Goal: Transaction & Acquisition: Obtain resource

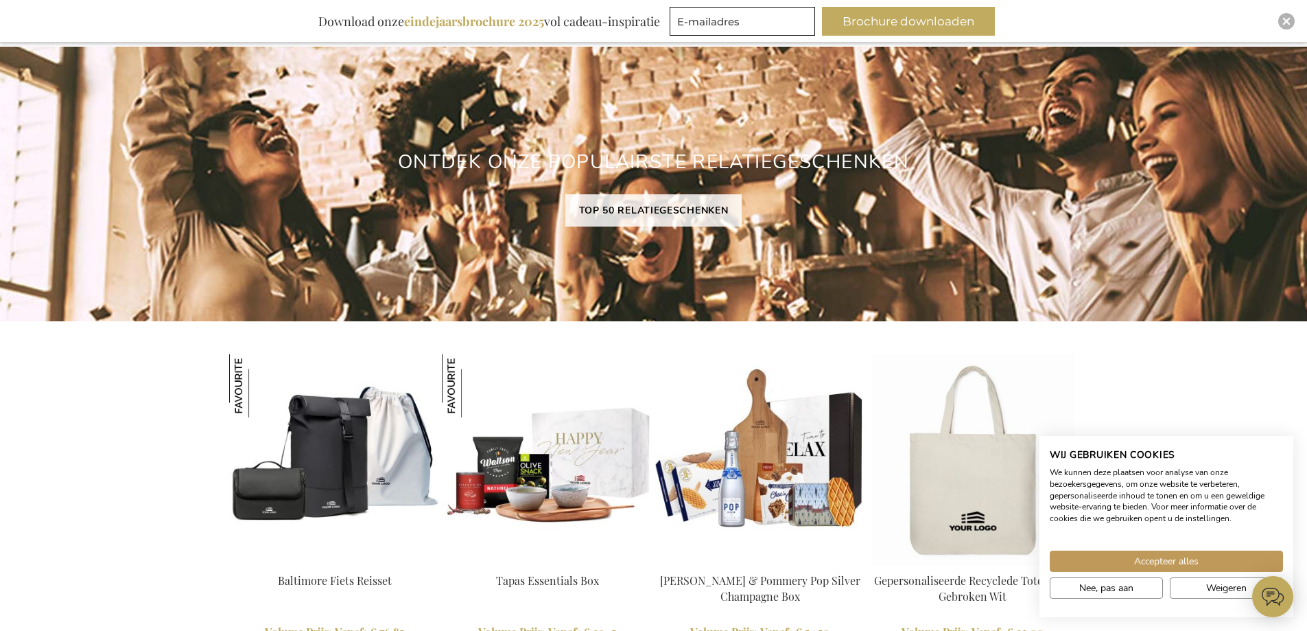
scroll to position [1003, 0]
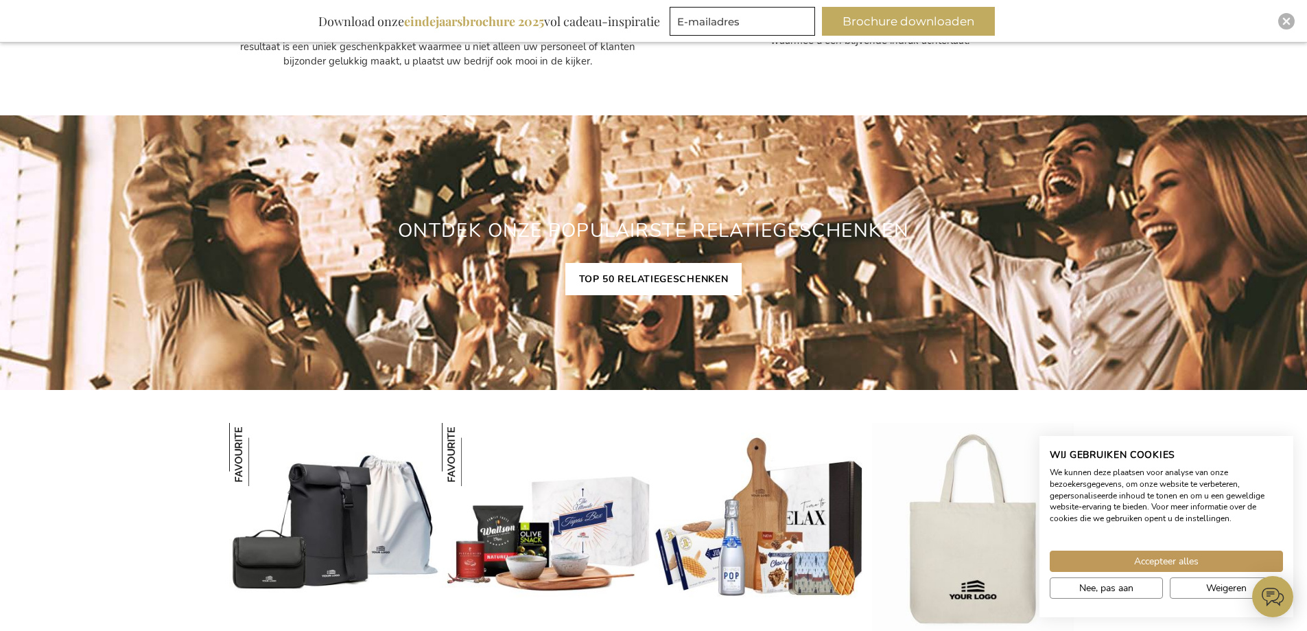
click at [688, 274] on link "TOP 50 RELATIEGESCHENKEN" at bounding box center [653, 279] width 177 height 32
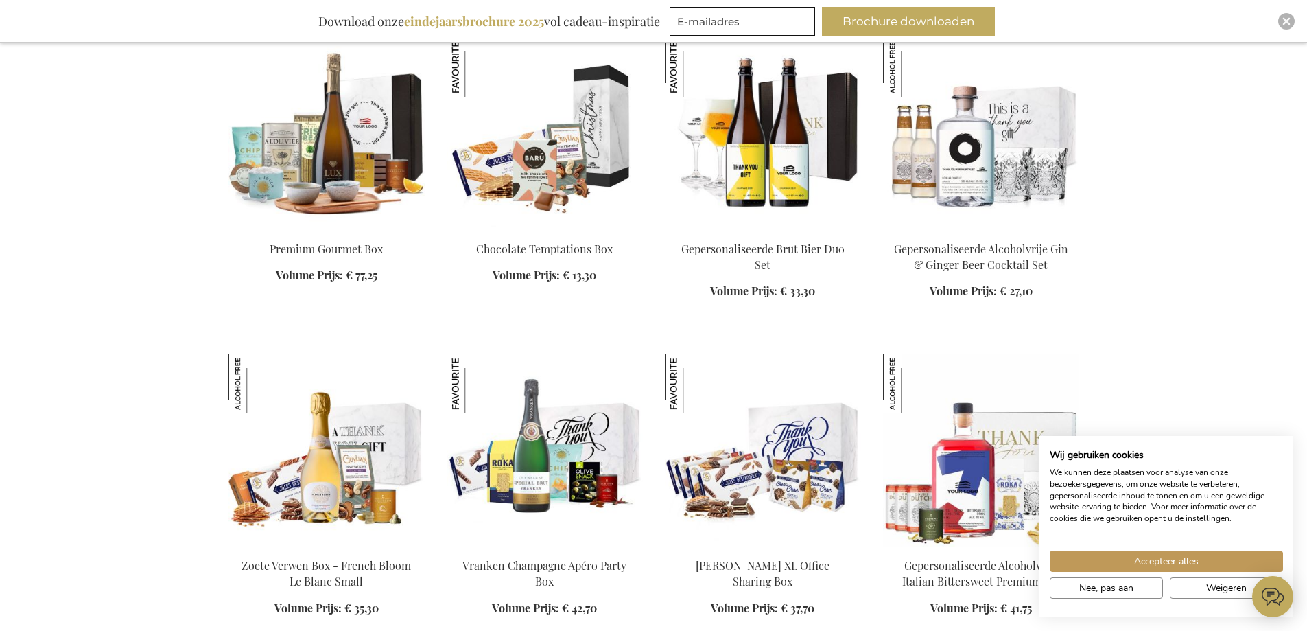
scroll to position [2196, 0]
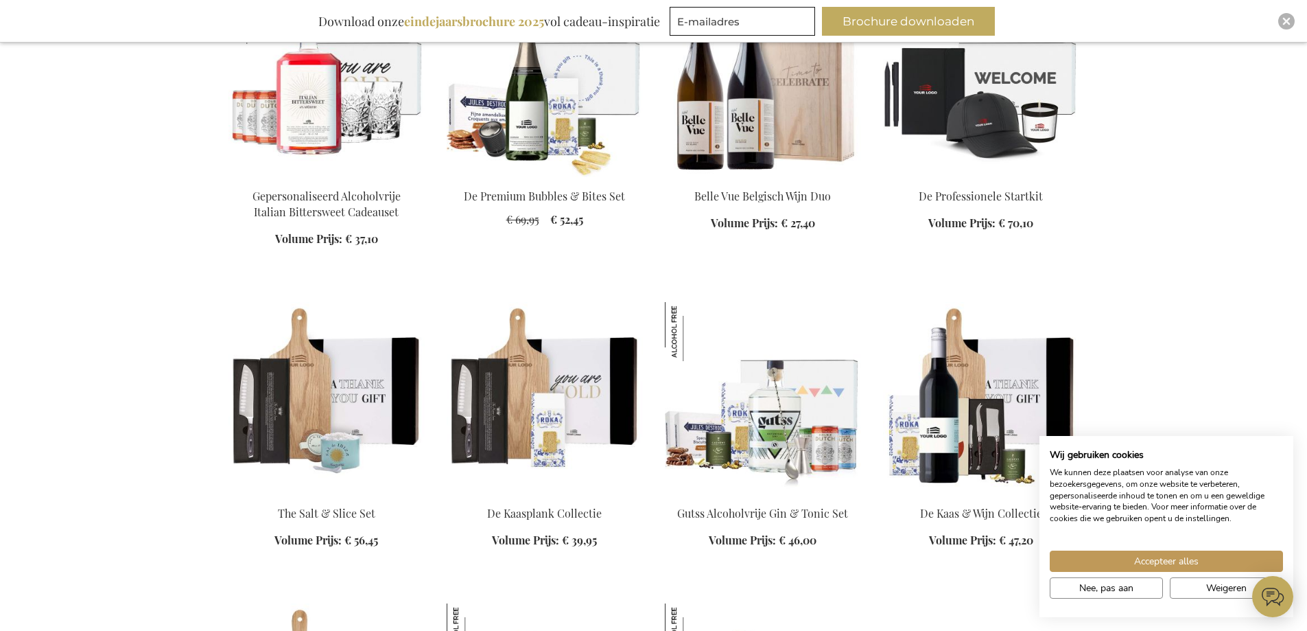
scroll to position [2882, 0]
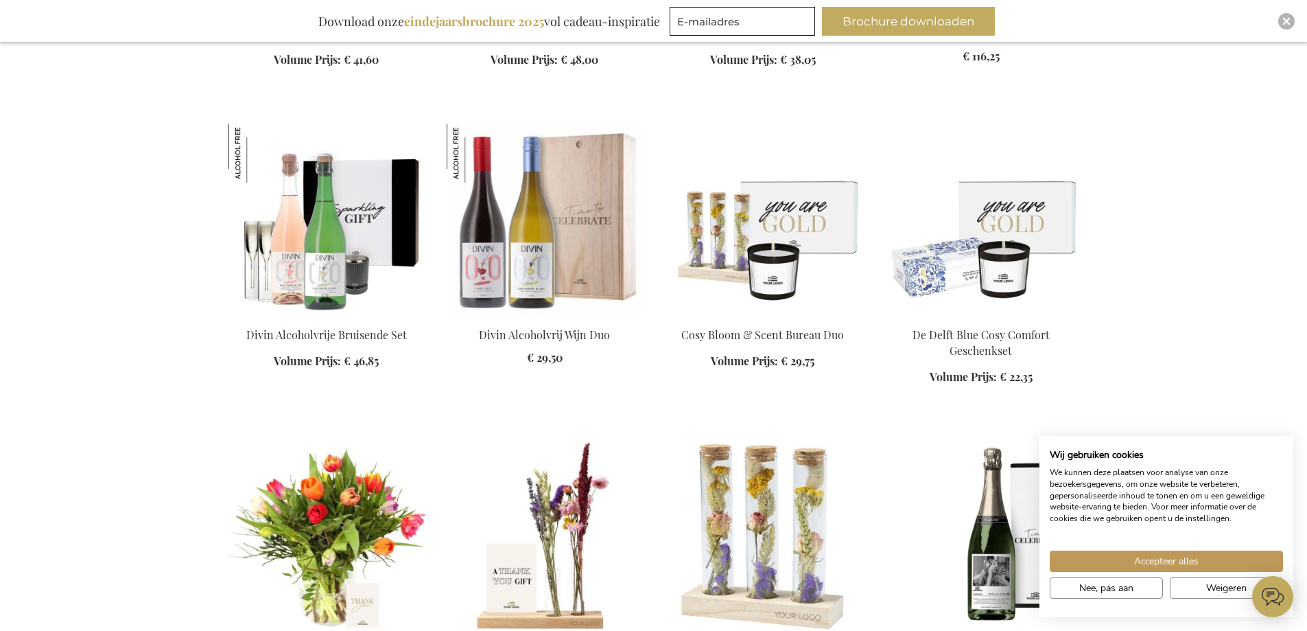
scroll to position [3980, 0]
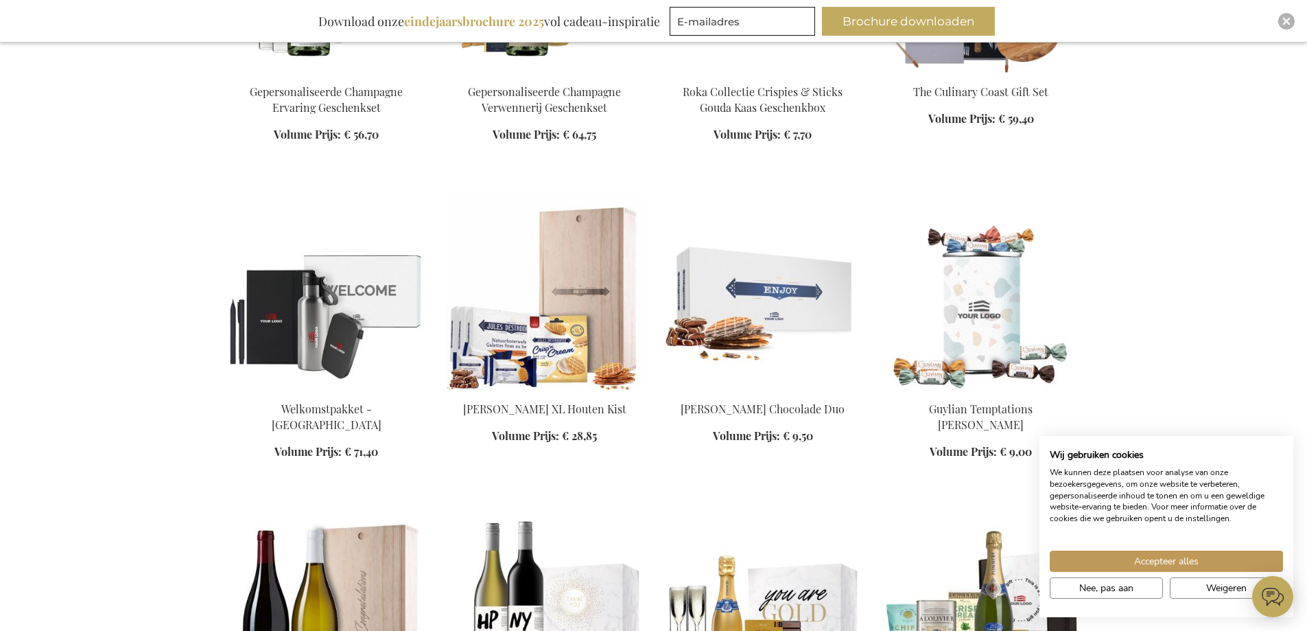
scroll to position [4872, 0]
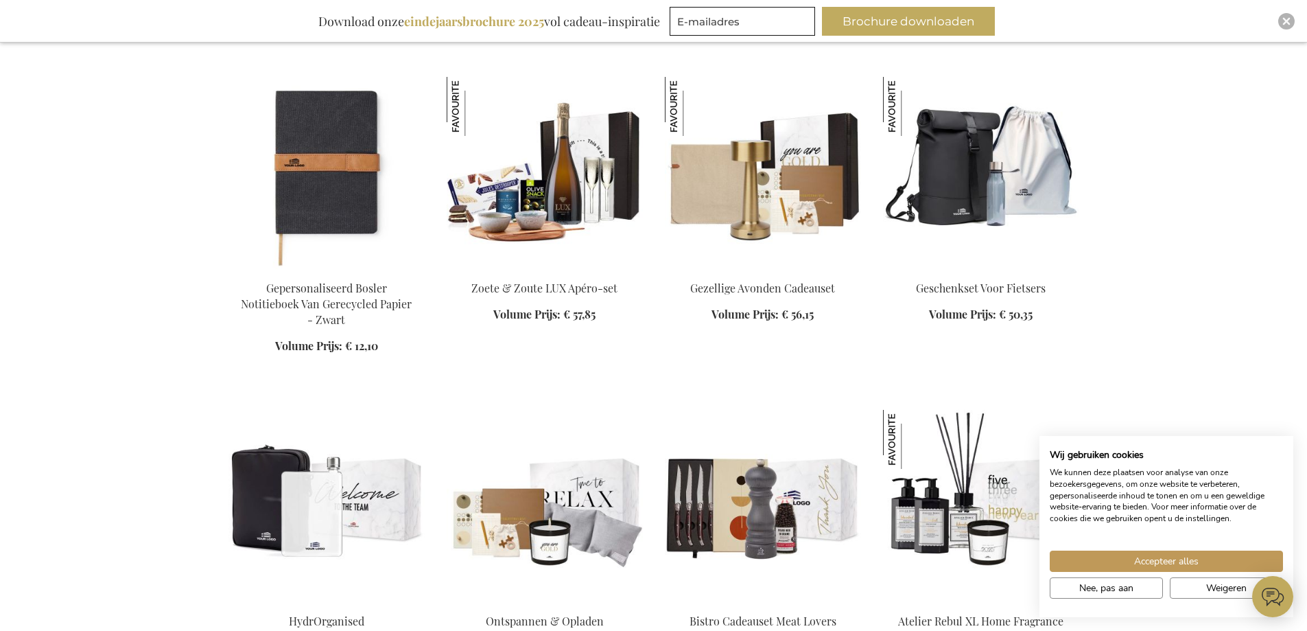
scroll to position [5490, 0]
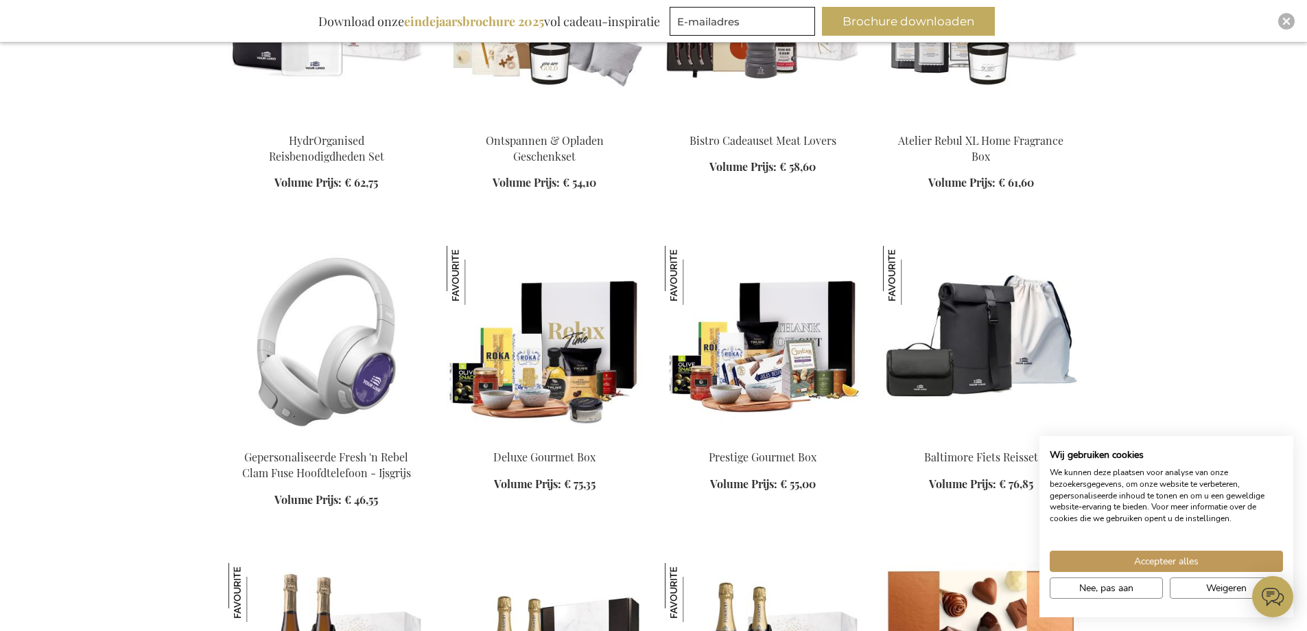
scroll to position [6108, 0]
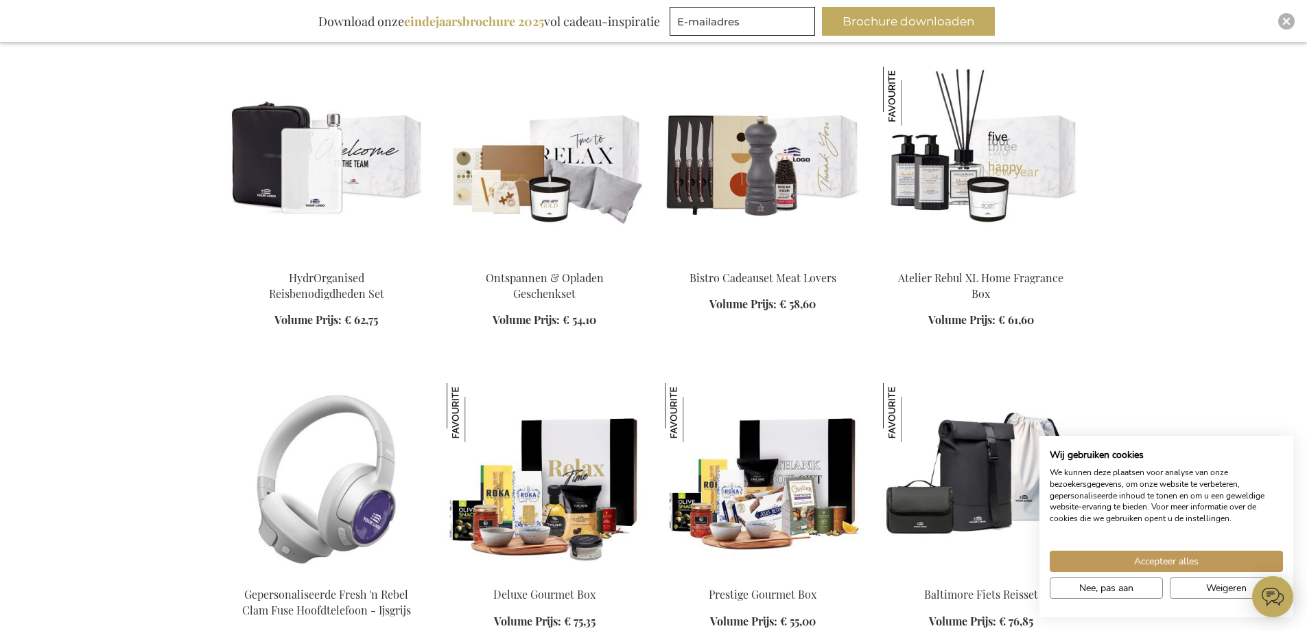
scroll to position [5970, 0]
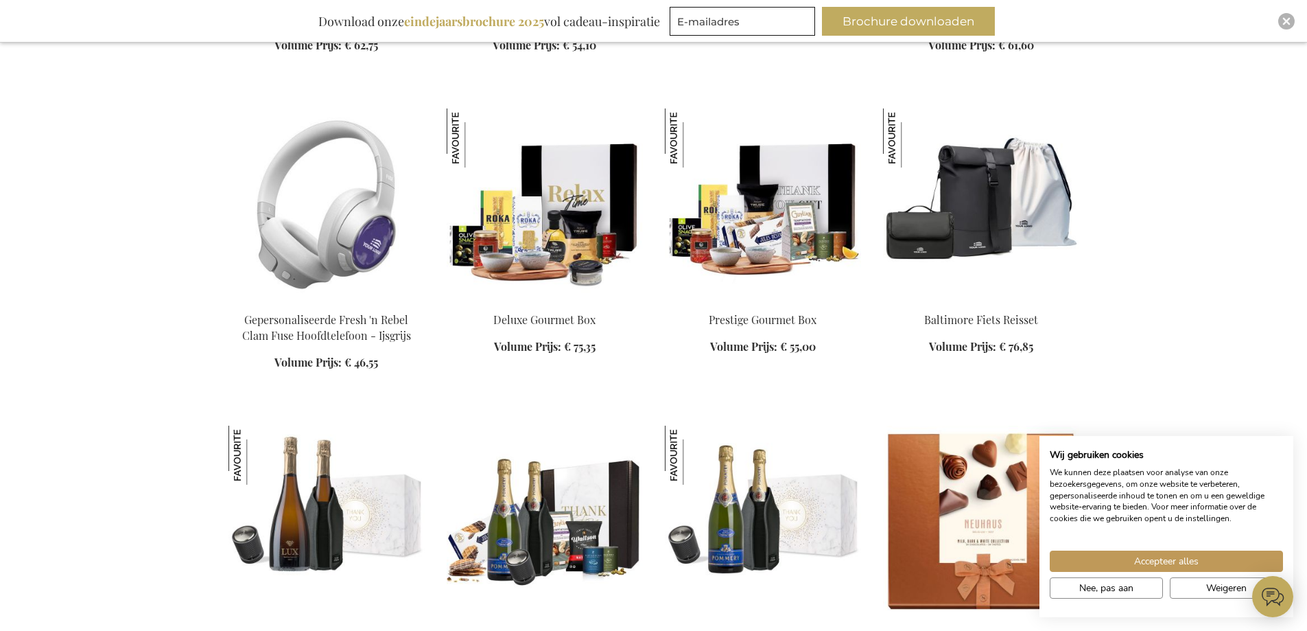
scroll to position [6245, 0]
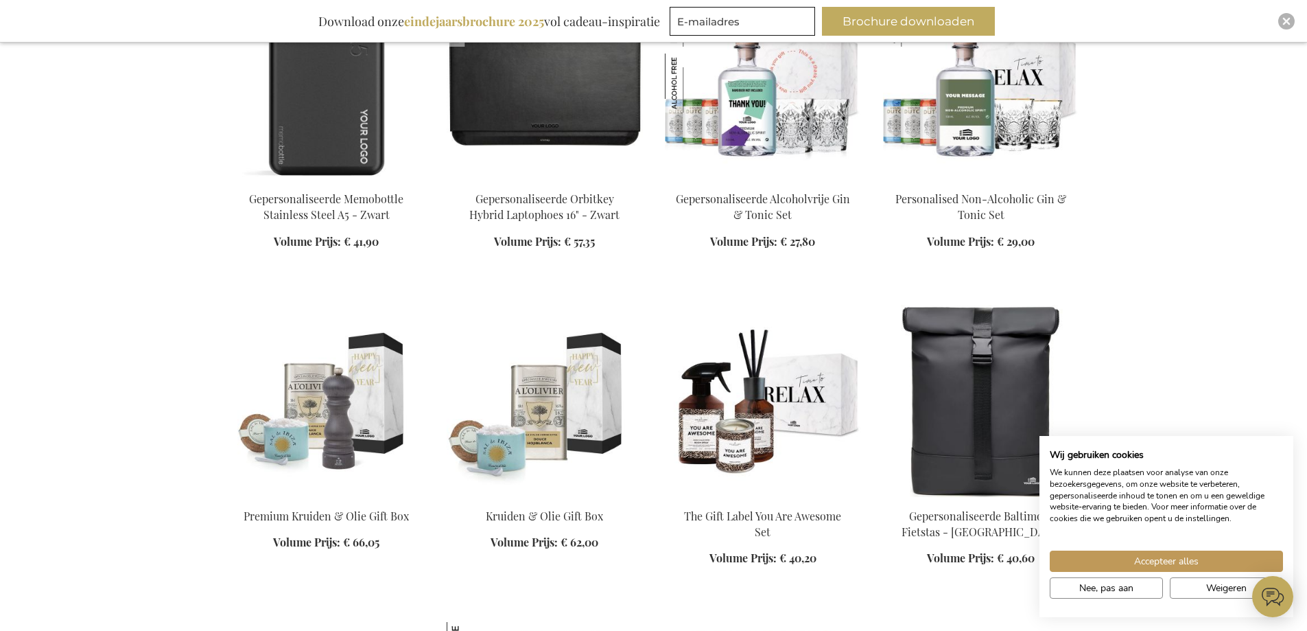
scroll to position [7000, 0]
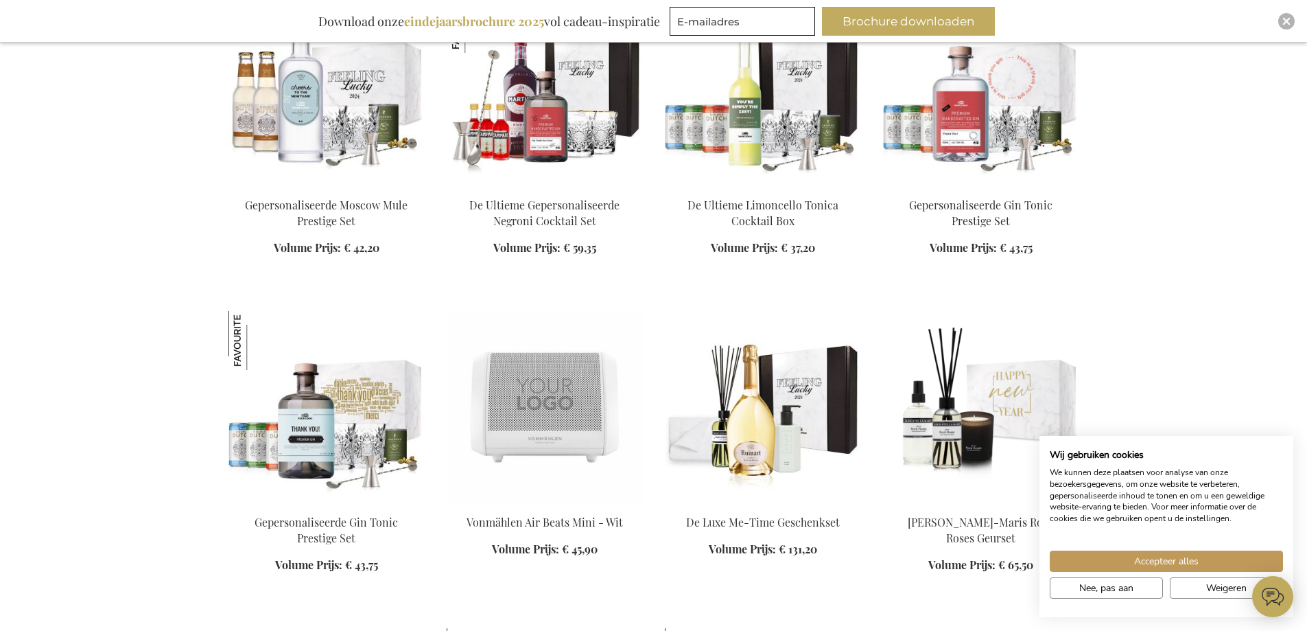
scroll to position [8578, 0]
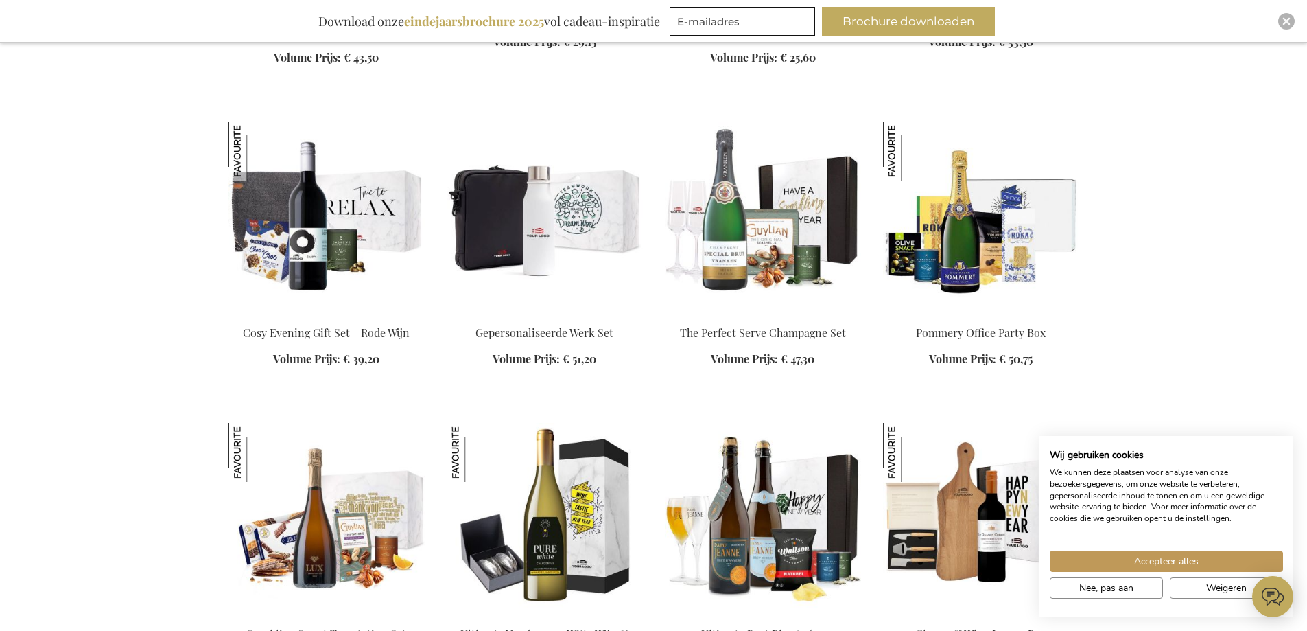
scroll to position [9401, 0]
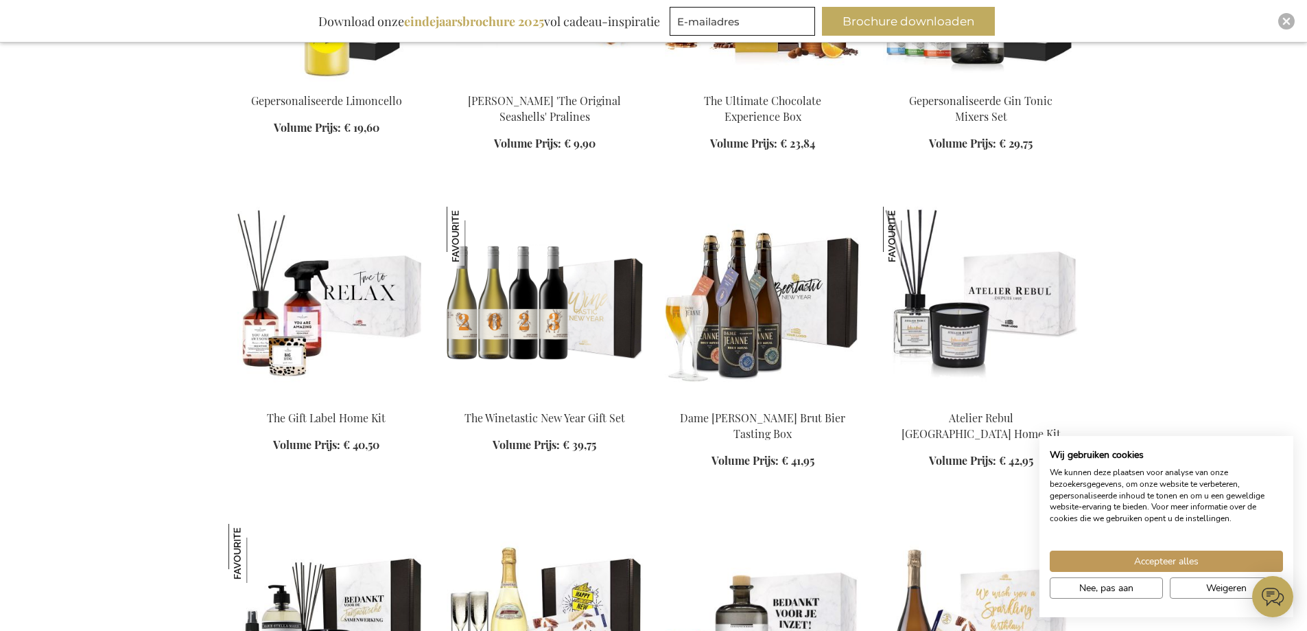
scroll to position [10637, 0]
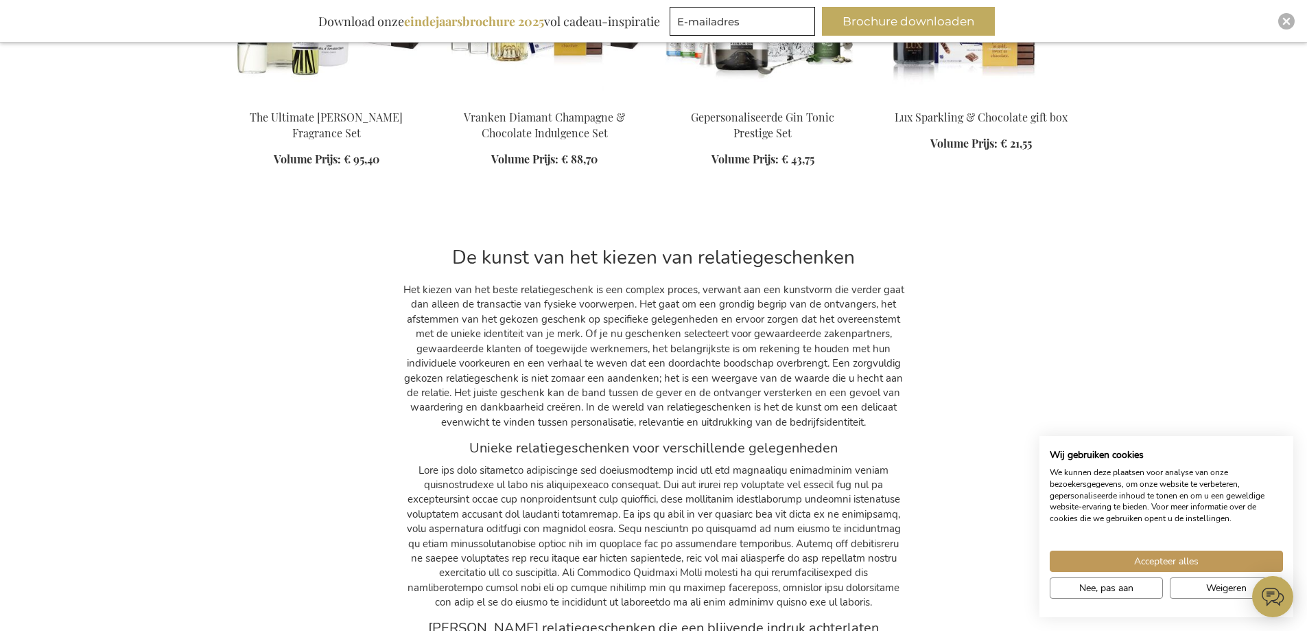
scroll to position [11392, 0]
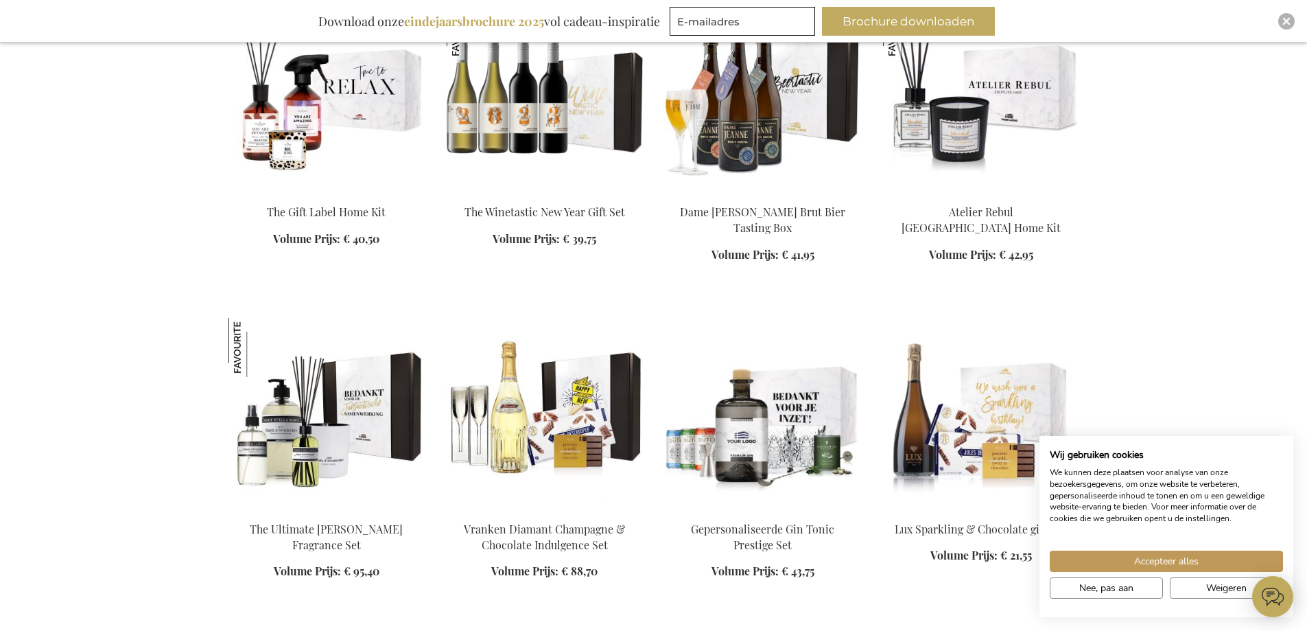
scroll to position [10637, 0]
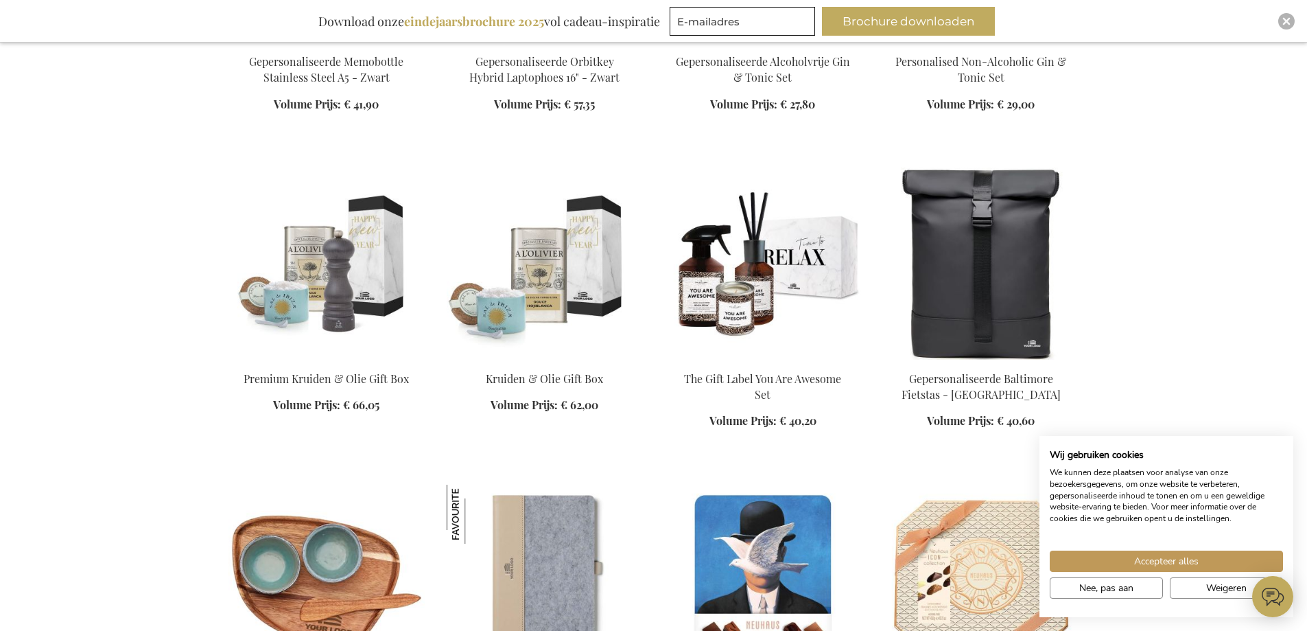
scroll to position [7000, 0]
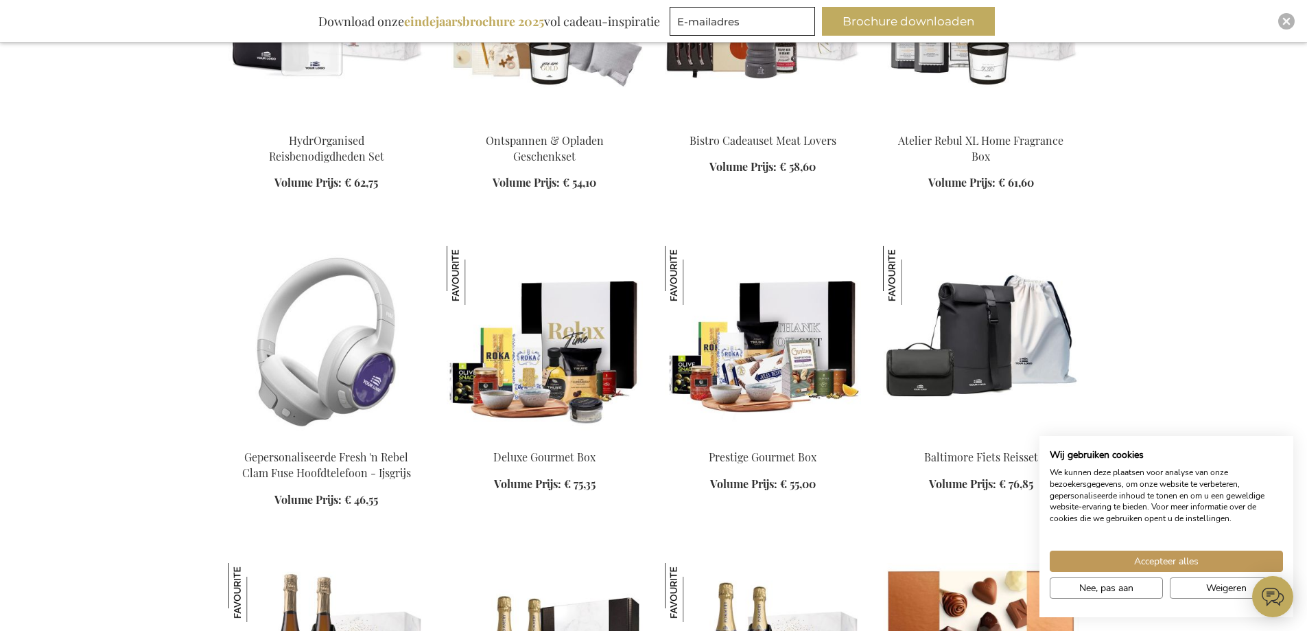
scroll to position [5970, 0]
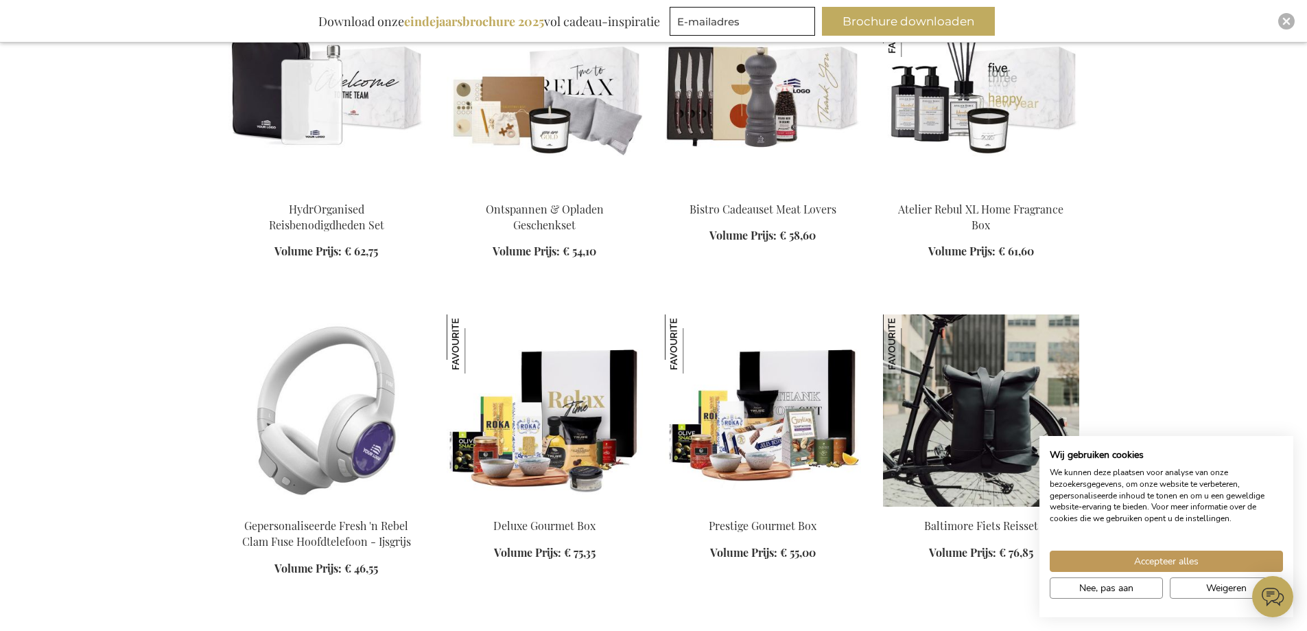
click at [1044, 391] on img at bounding box center [981, 410] width 196 height 192
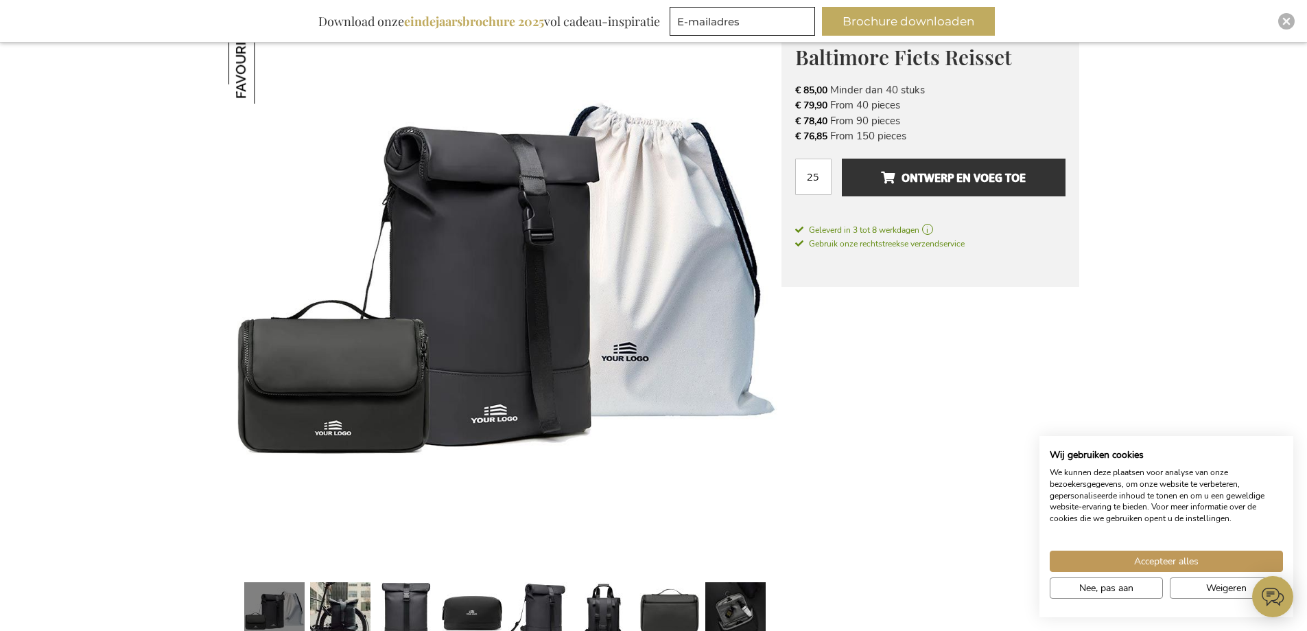
scroll to position [343, 0]
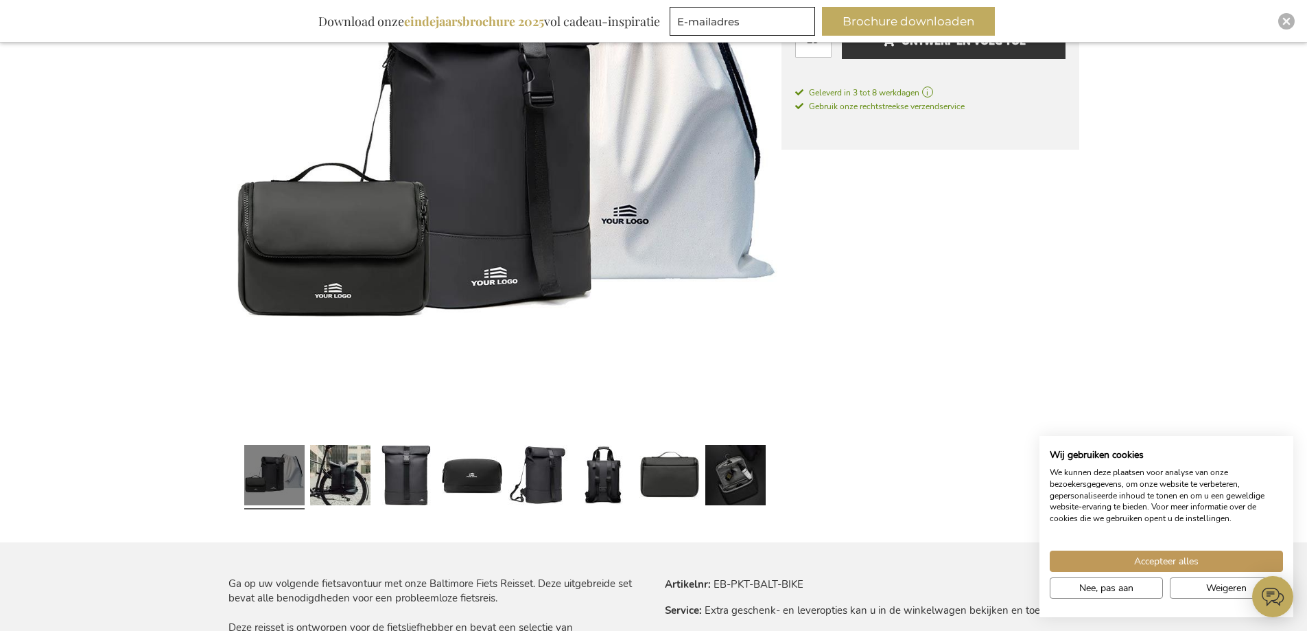
click at [383, 290] on img at bounding box center [505, 159] width 553 height 552
click at [465, 476] on link at bounding box center [472, 476] width 60 height 75
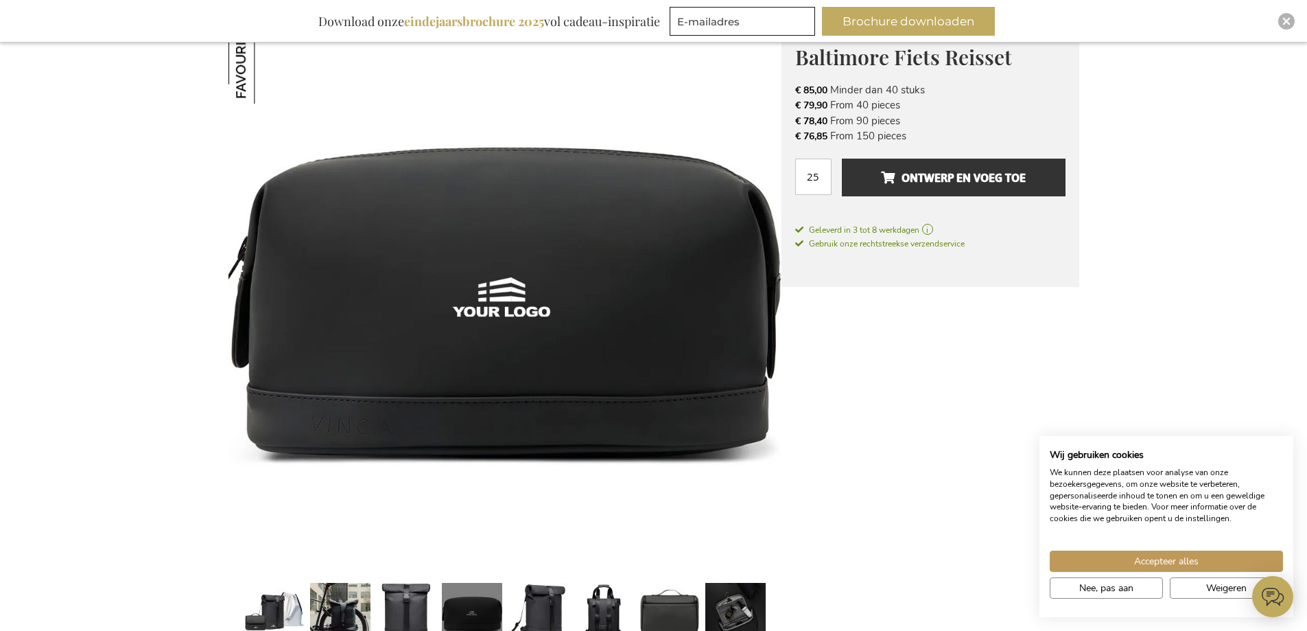
scroll to position [274, 0]
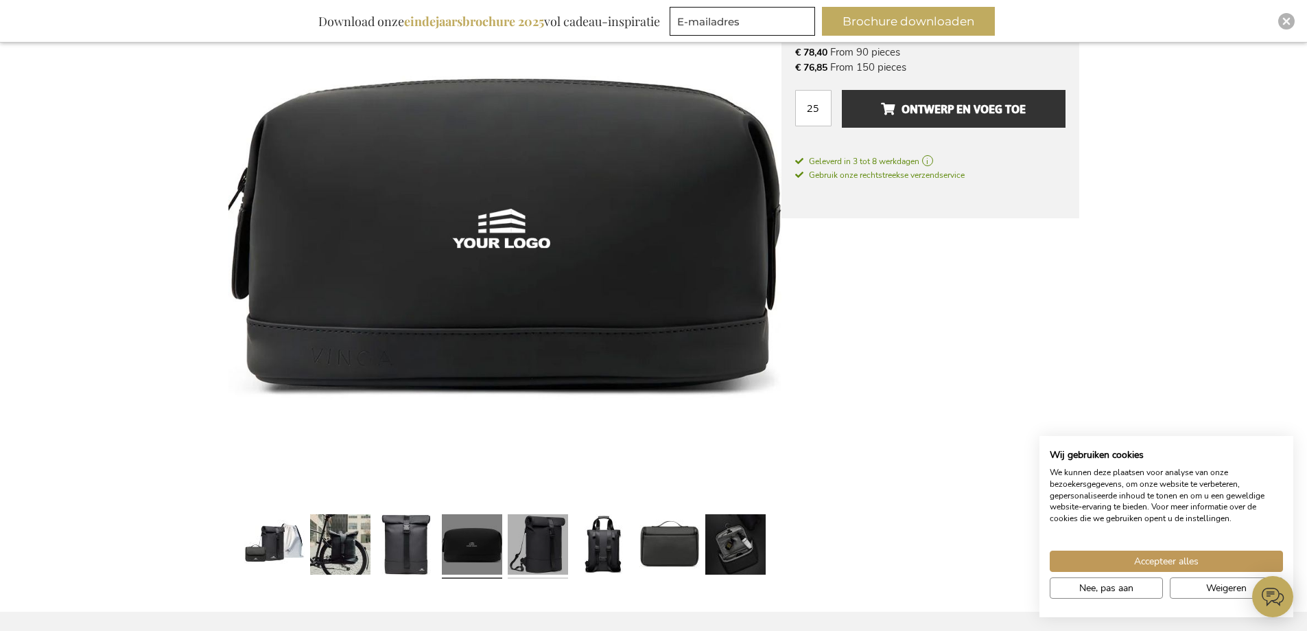
click at [545, 543] on link at bounding box center [538, 546] width 60 height 75
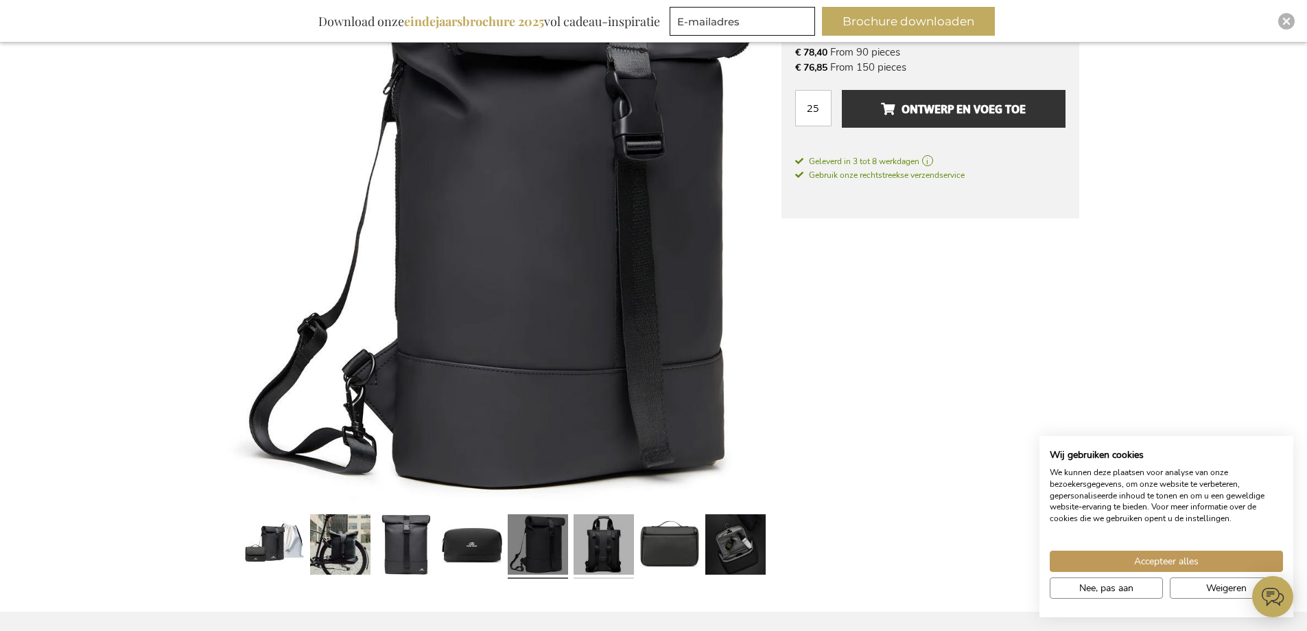
click at [606, 554] on link at bounding box center [604, 546] width 60 height 75
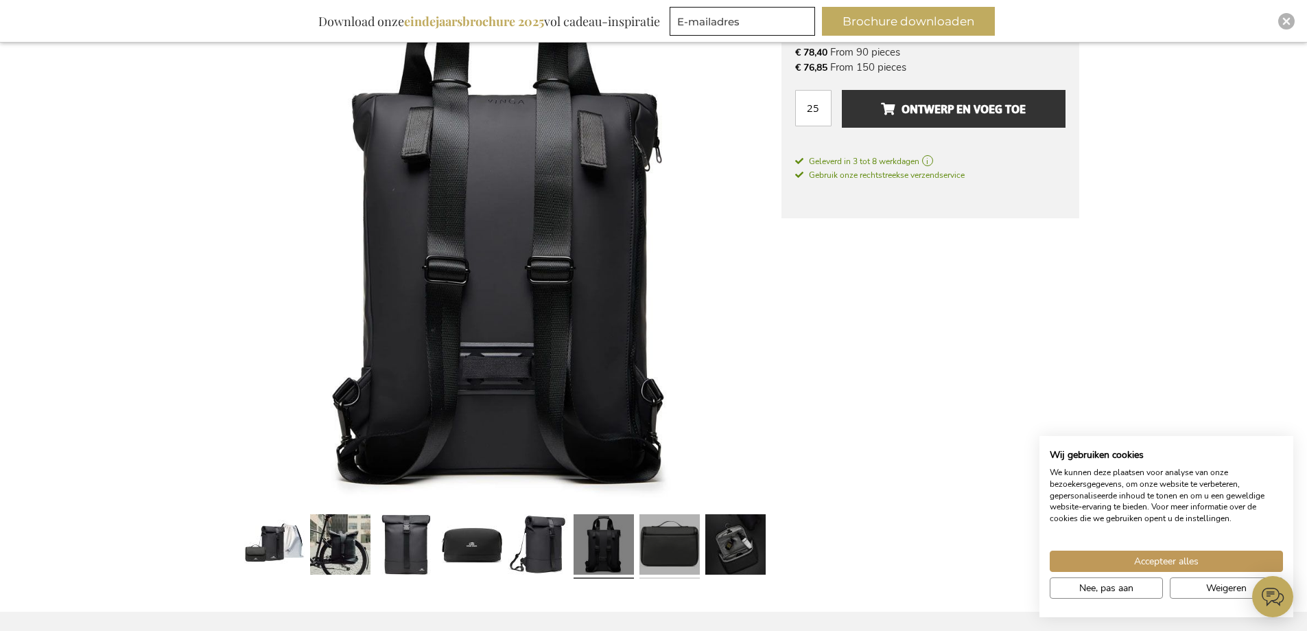
click at [679, 563] on link at bounding box center [670, 546] width 60 height 75
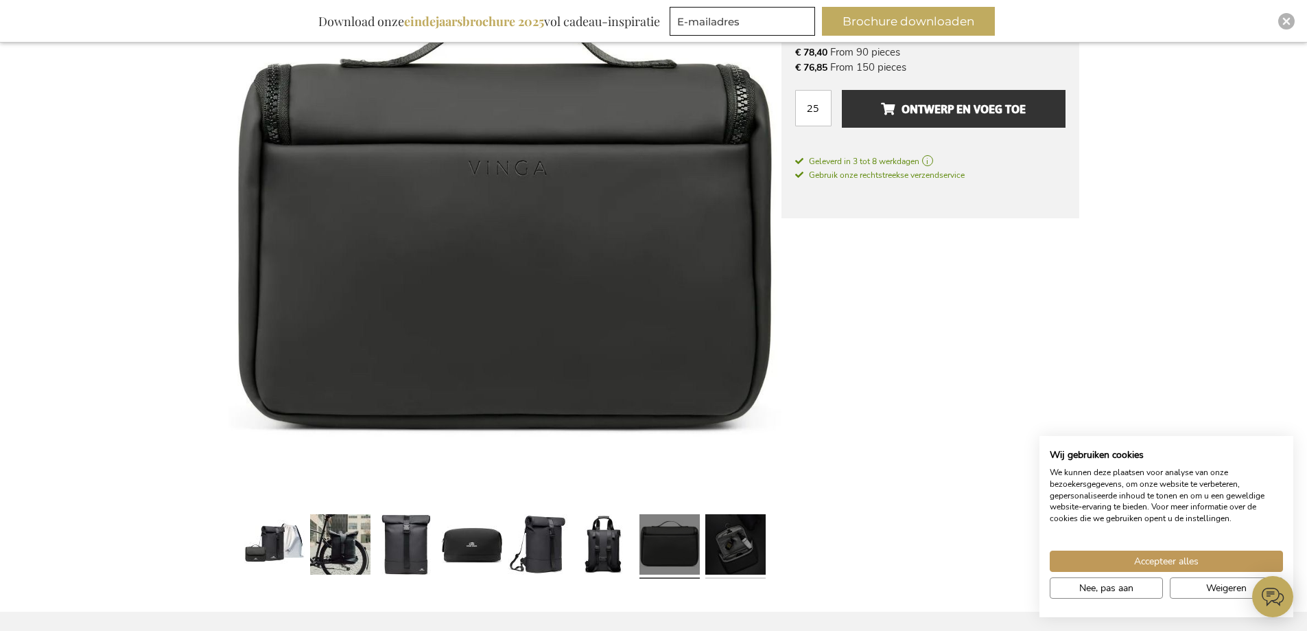
click at [747, 572] on link at bounding box center [735, 546] width 60 height 75
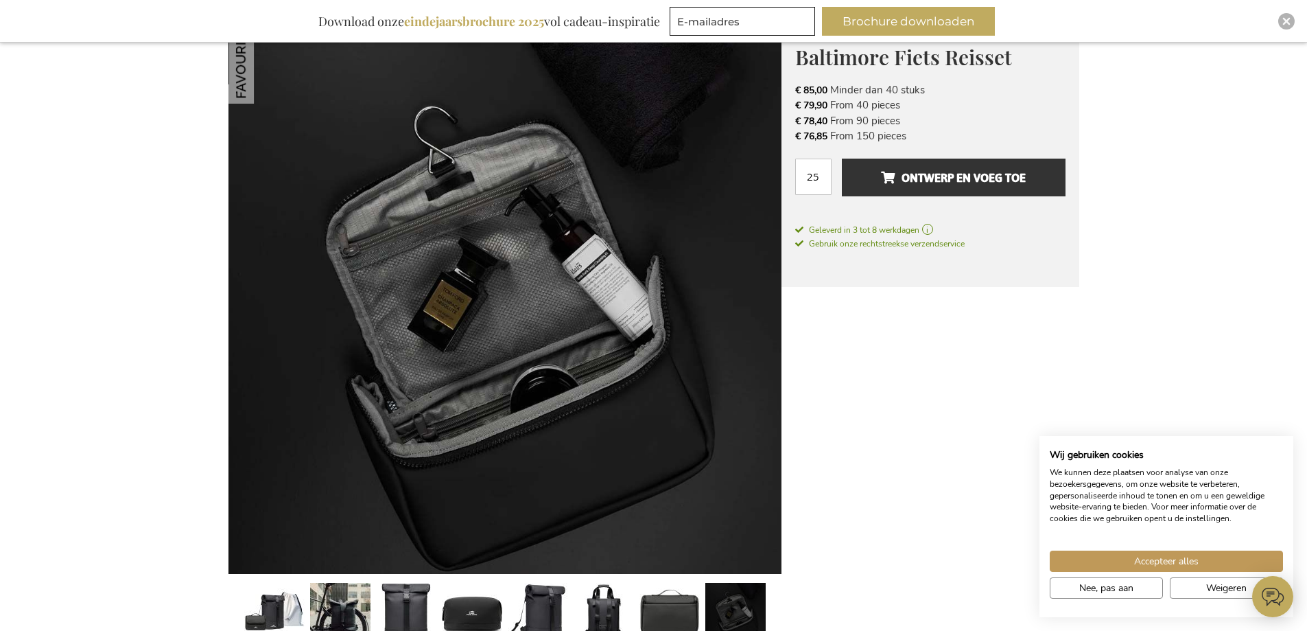
scroll to position [412, 0]
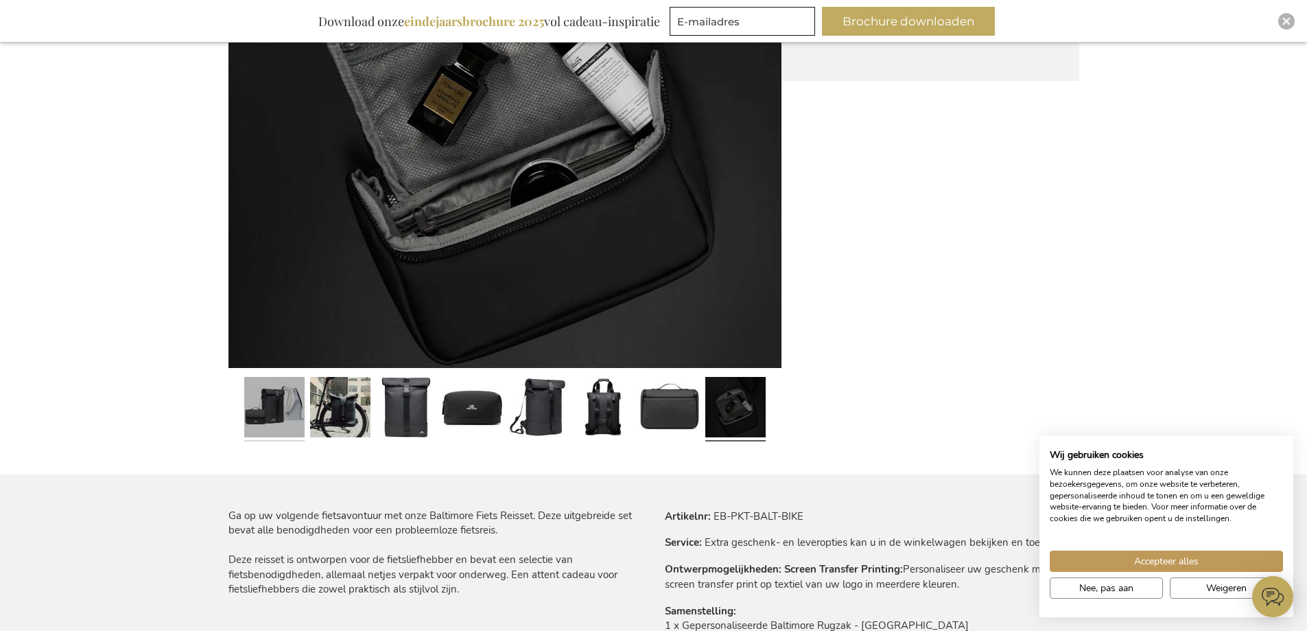
click at [264, 411] on link at bounding box center [274, 408] width 60 height 75
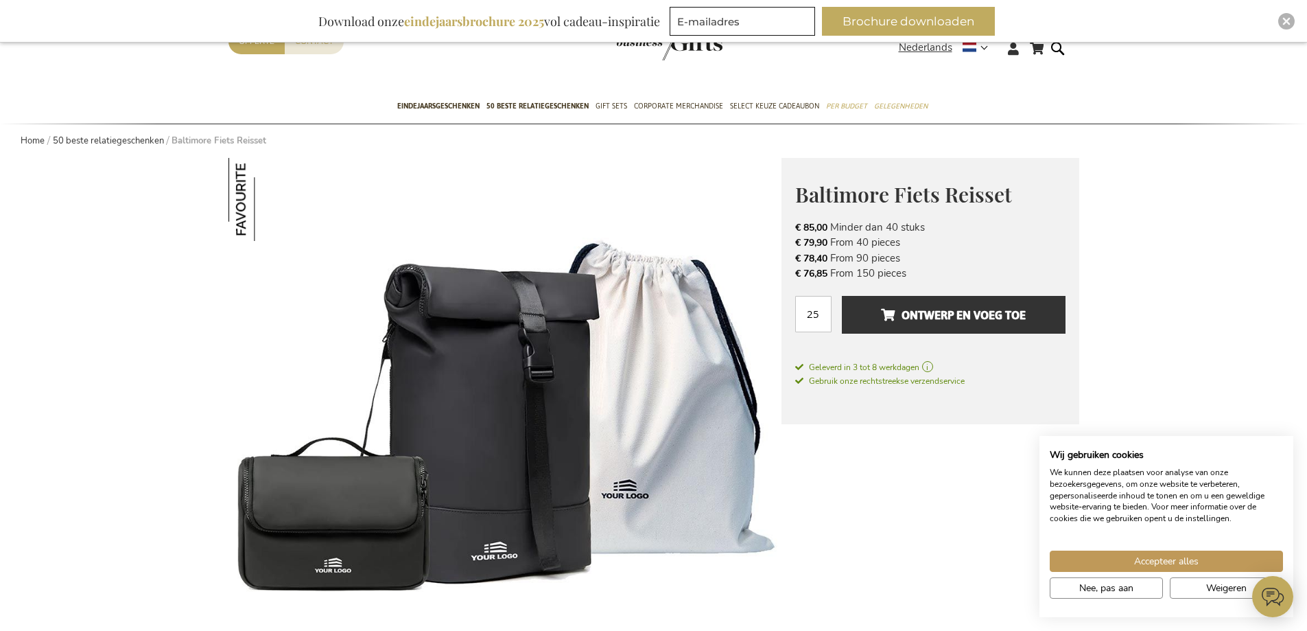
scroll to position [0, 0]
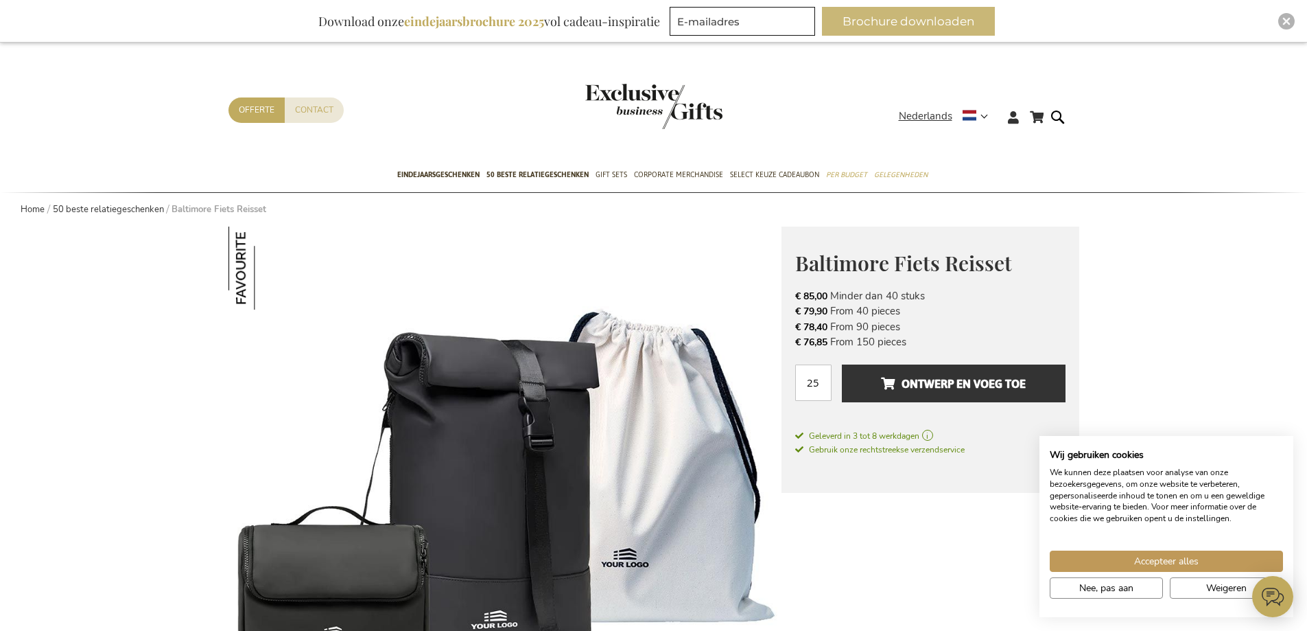
click at [898, 23] on button "Brochure downloaden" at bounding box center [908, 21] width 173 height 29
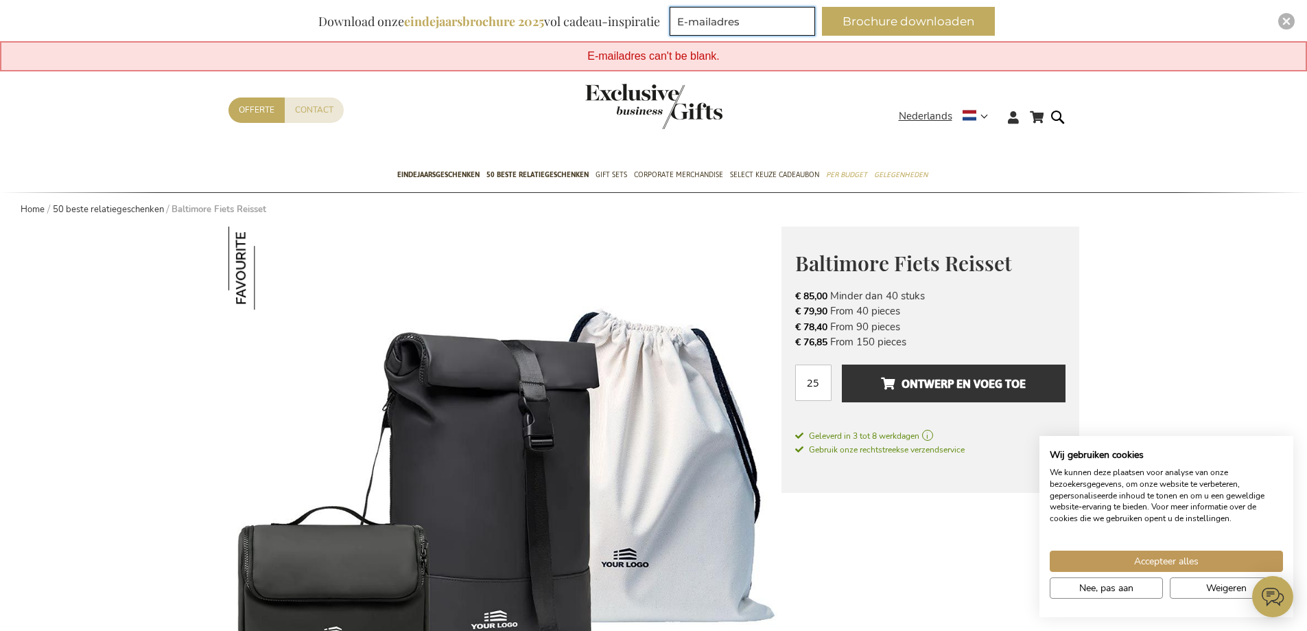
click at [733, 17] on input "E-mailadres" at bounding box center [742, 21] width 145 height 29
type input "edwin.haak@hubo.nl"
click at [872, 21] on button "Brochure downloaden" at bounding box center [908, 21] width 173 height 29
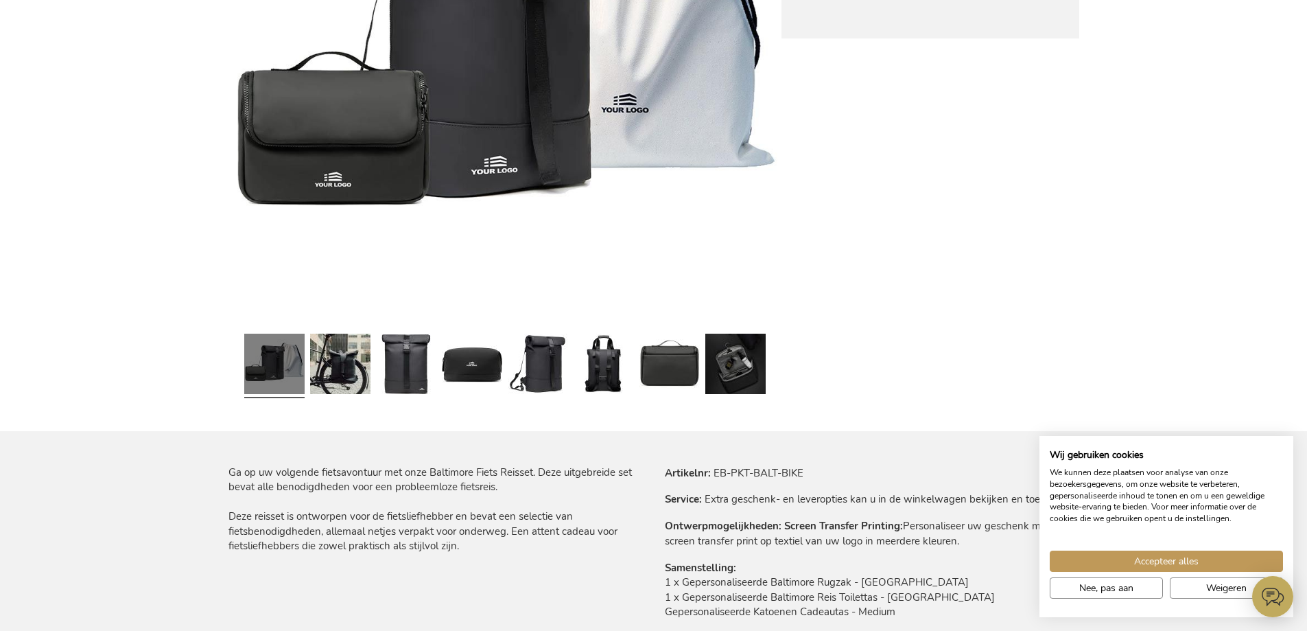
scroll to position [480, 0]
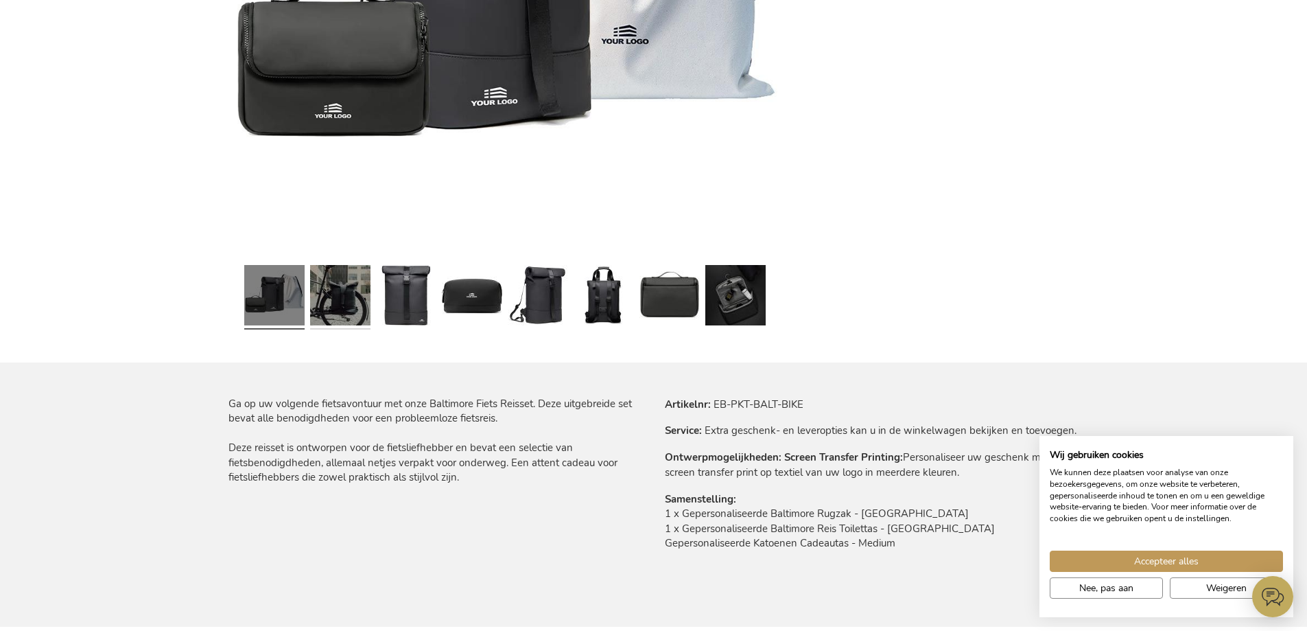
click at [336, 302] on link at bounding box center [340, 296] width 60 height 75
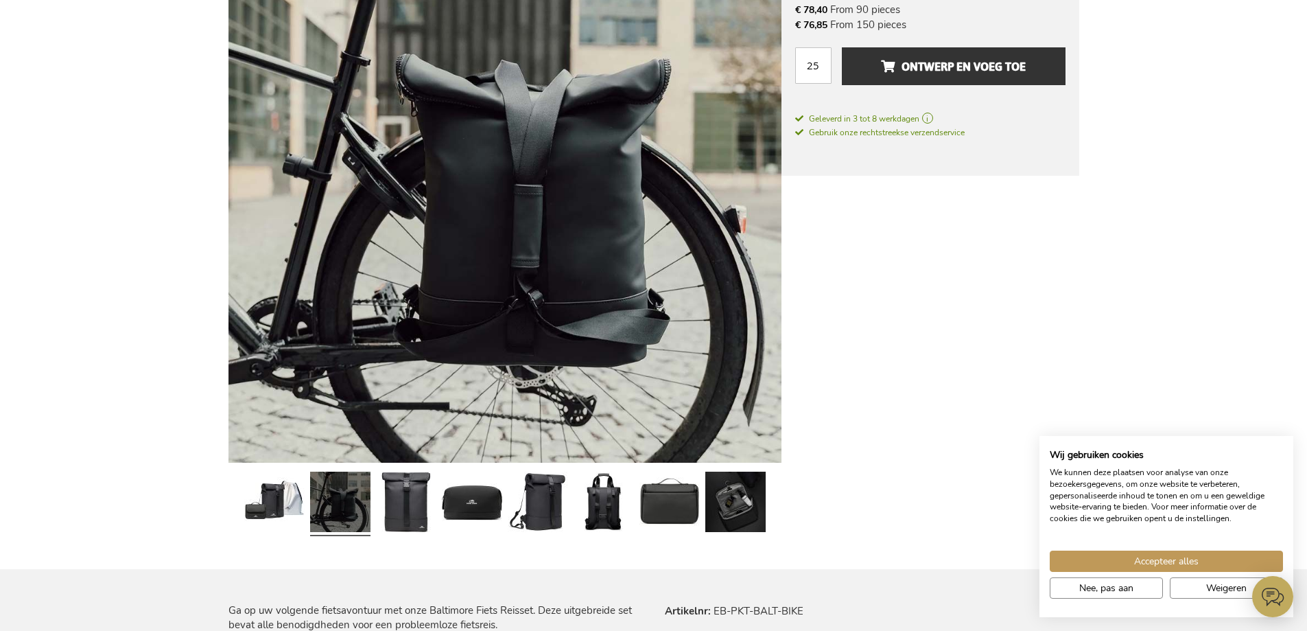
scroll to position [343, 0]
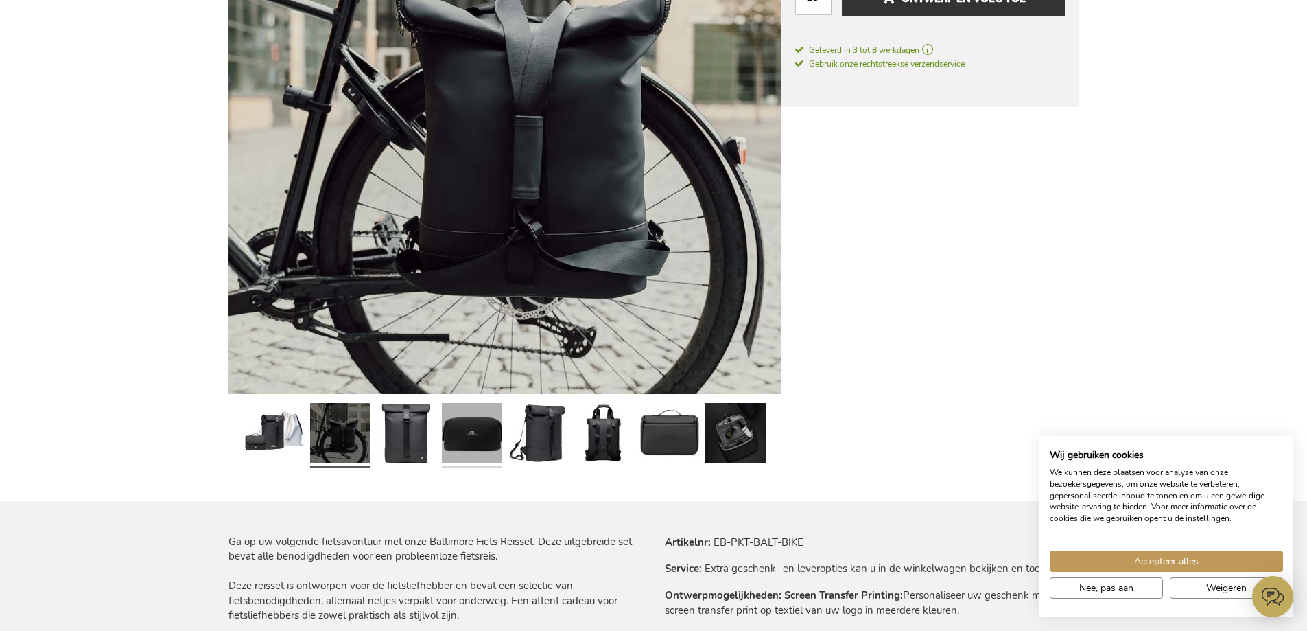
click at [480, 428] on link at bounding box center [472, 434] width 60 height 75
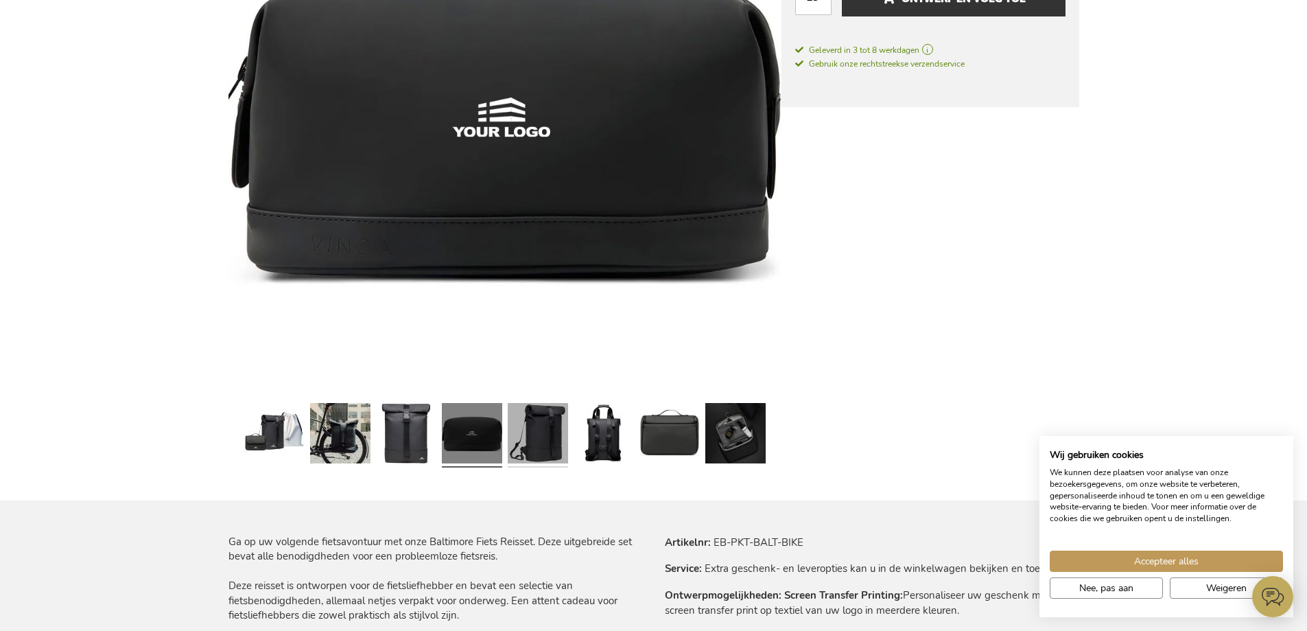
click at [541, 430] on link at bounding box center [538, 434] width 60 height 75
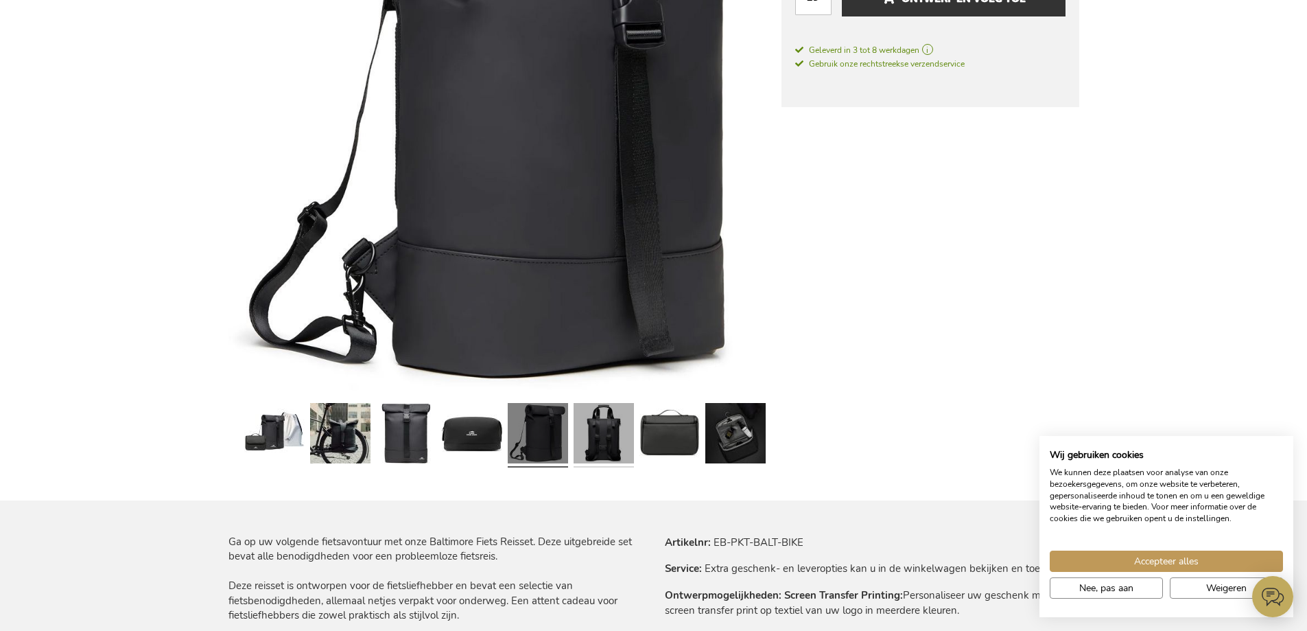
click at [589, 432] on link at bounding box center [604, 434] width 60 height 75
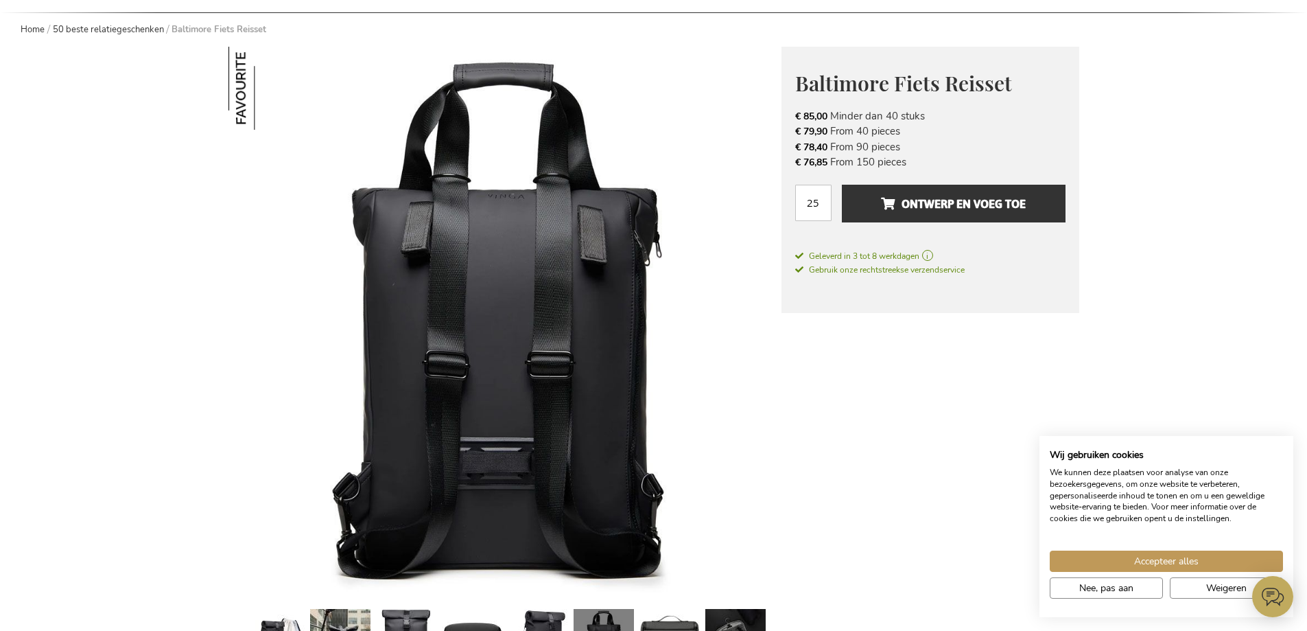
scroll to position [206, 0]
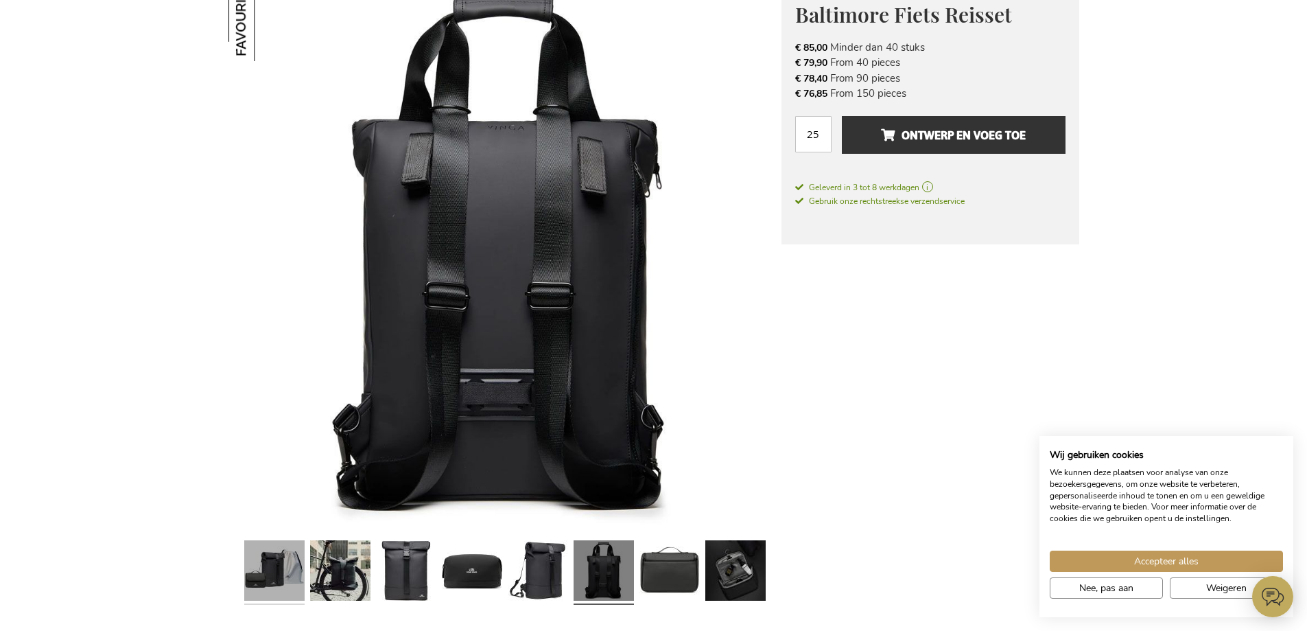
click at [295, 576] on link at bounding box center [274, 572] width 60 height 75
